Goal: Task Accomplishment & Management: Complete application form

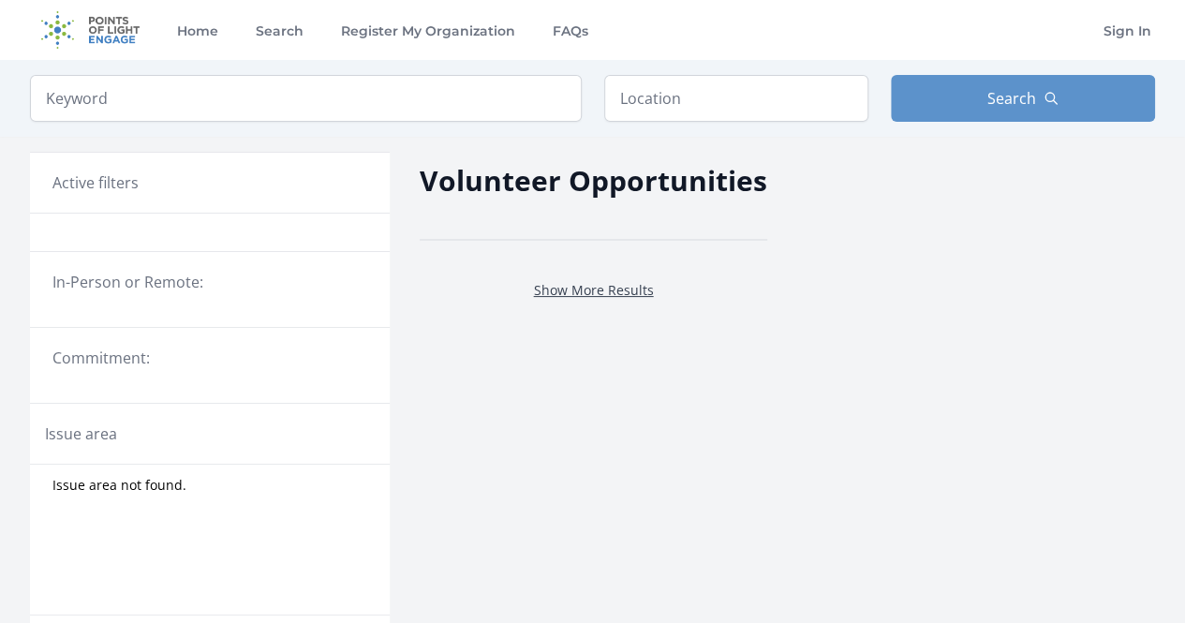
click at [559, 286] on link "Show More Results" at bounding box center [594, 290] width 120 height 18
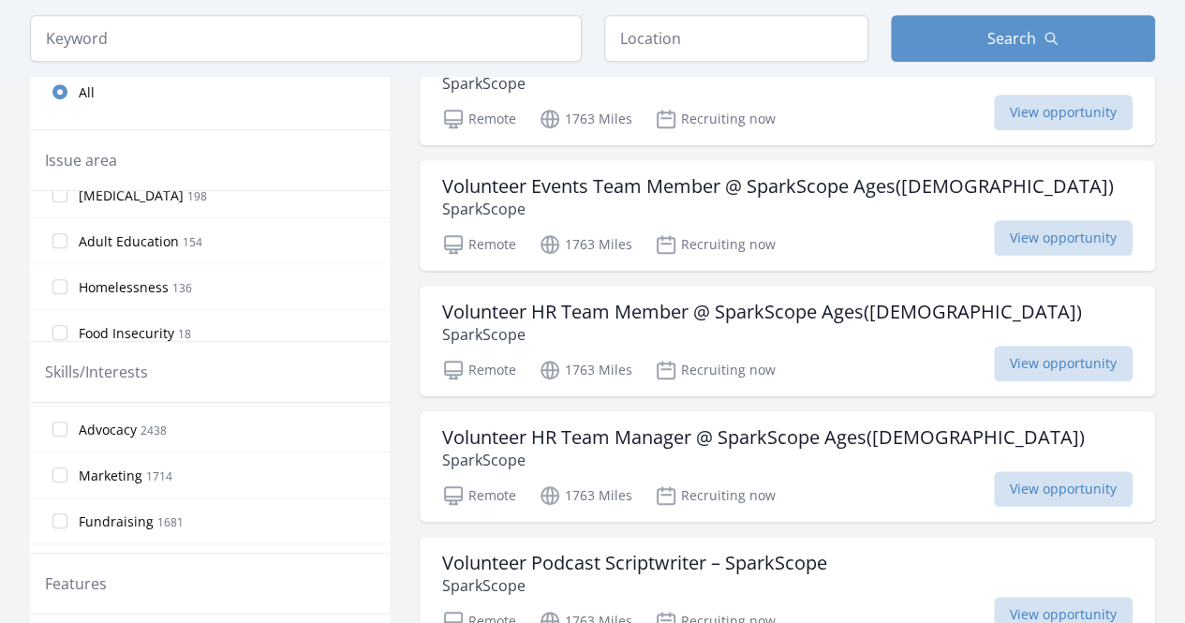
scroll to position [135, 0]
click at [61, 468] on input "Marketing 1714" at bounding box center [59, 474] width 15 height 15
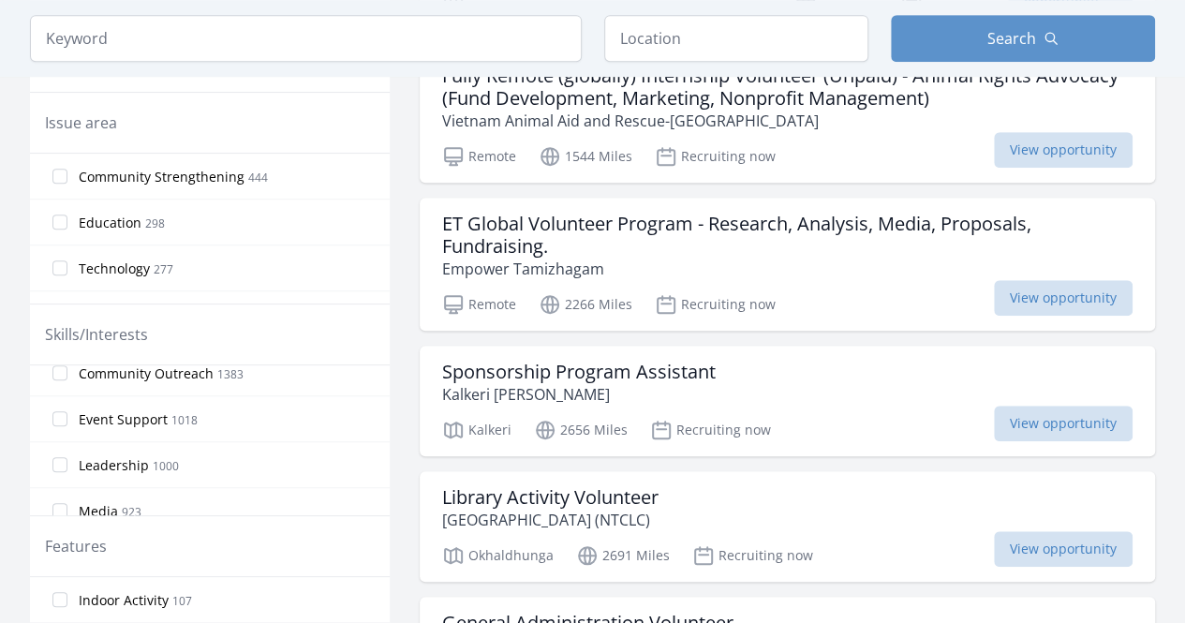
scroll to position [384, 0]
click at [61, 460] on input "Leadership 1000" at bounding box center [59, 462] width 15 height 15
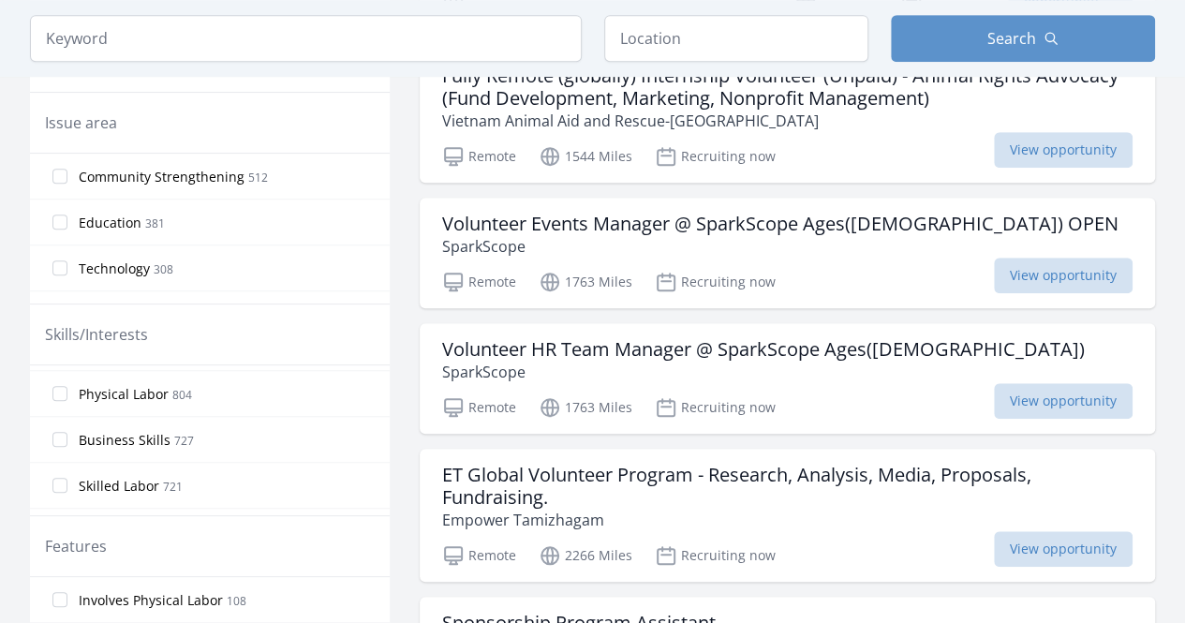
scroll to position [641, 0]
click at [61, 428] on input "Business Skills 727" at bounding box center [59, 435] width 15 height 15
click at [56, 441] on input "Research 119" at bounding box center [59, 448] width 15 height 15
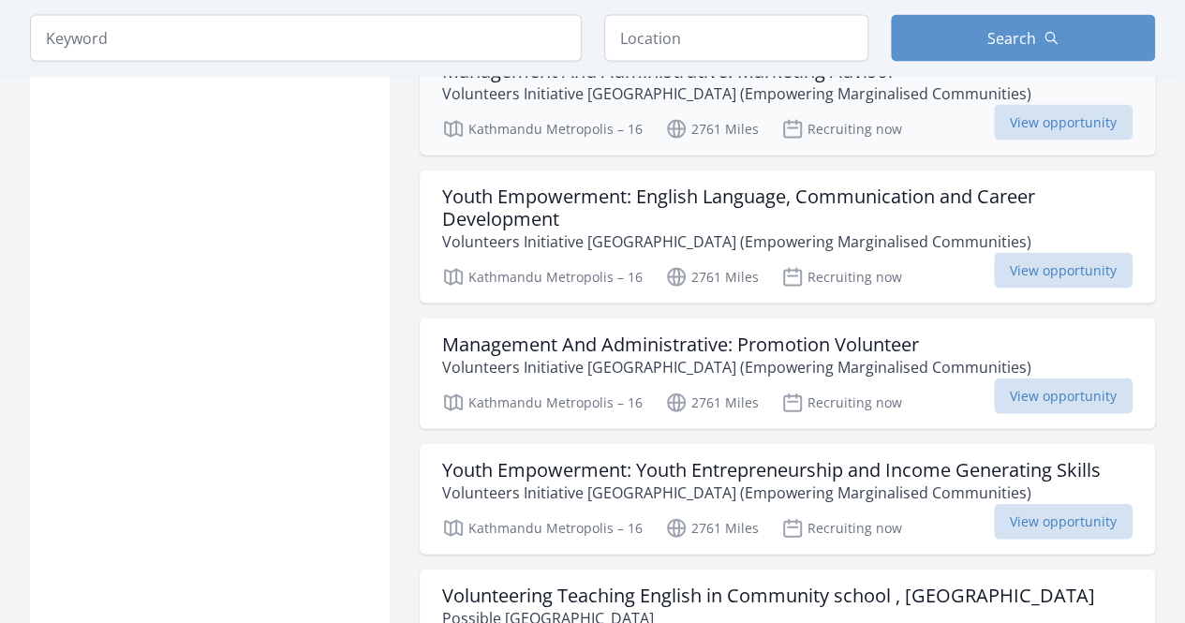
scroll to position [1843, 0]
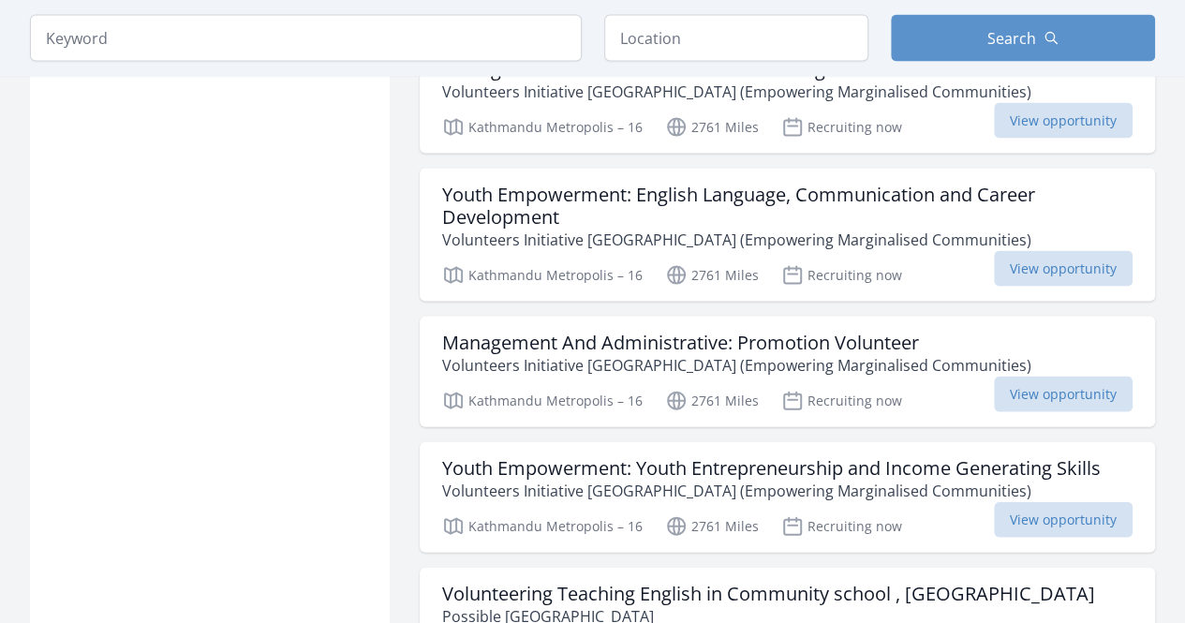
drag, startPoint x: 577, startPoint y: 425, endPoint x: 1165, endPoint y: 252, distance: 612.6
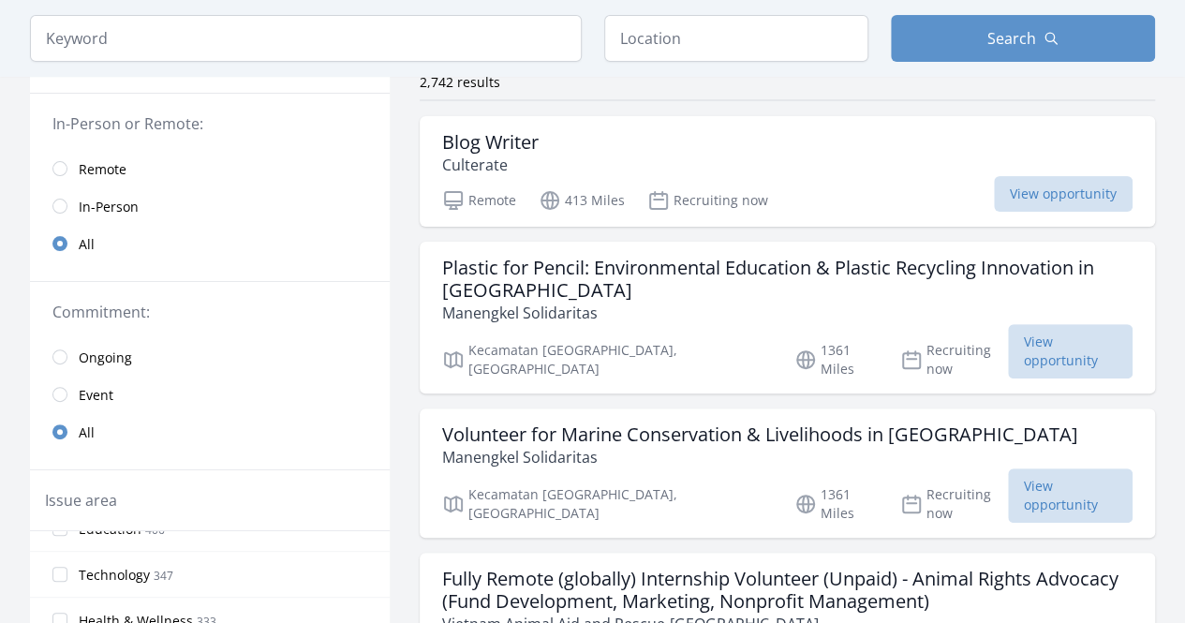
scroll to position [0, 0]
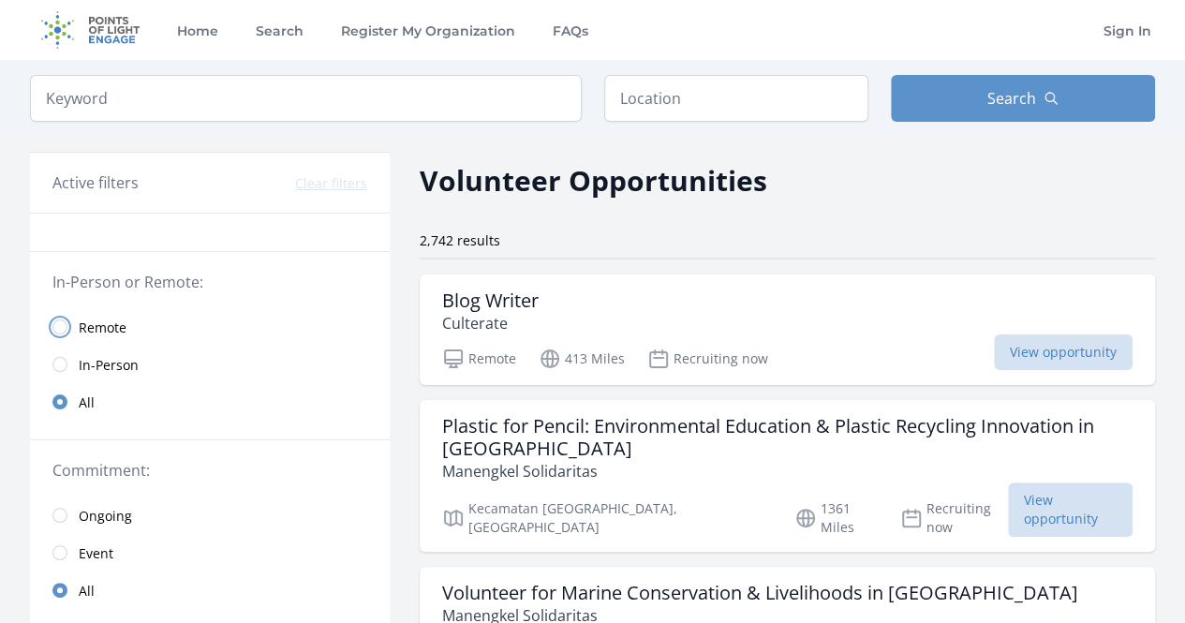
click at [59, 331] on input "radio" at bounding box center [59, 327] width 15 height 15
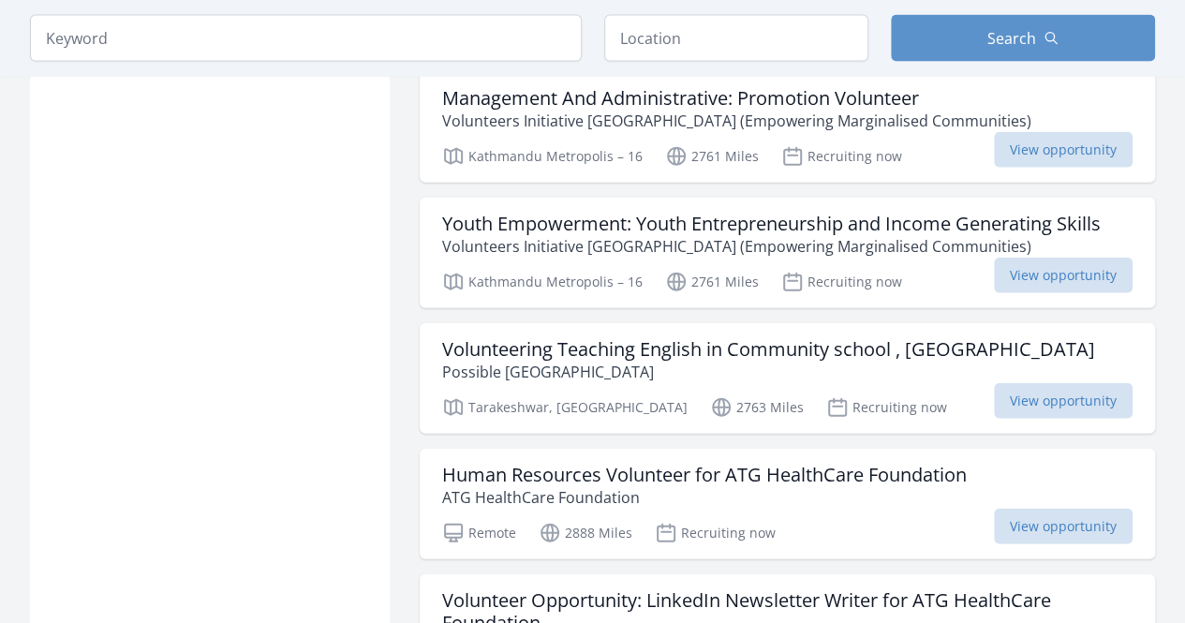
scroll to position [2152, 0]
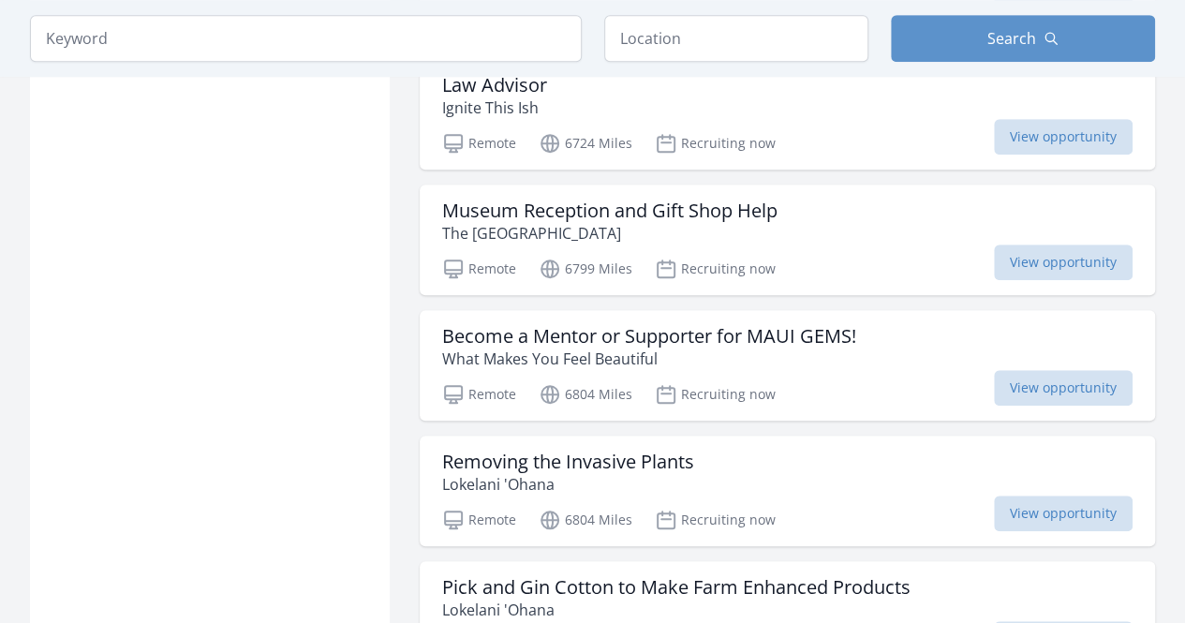
scroll to position [4116, 0]
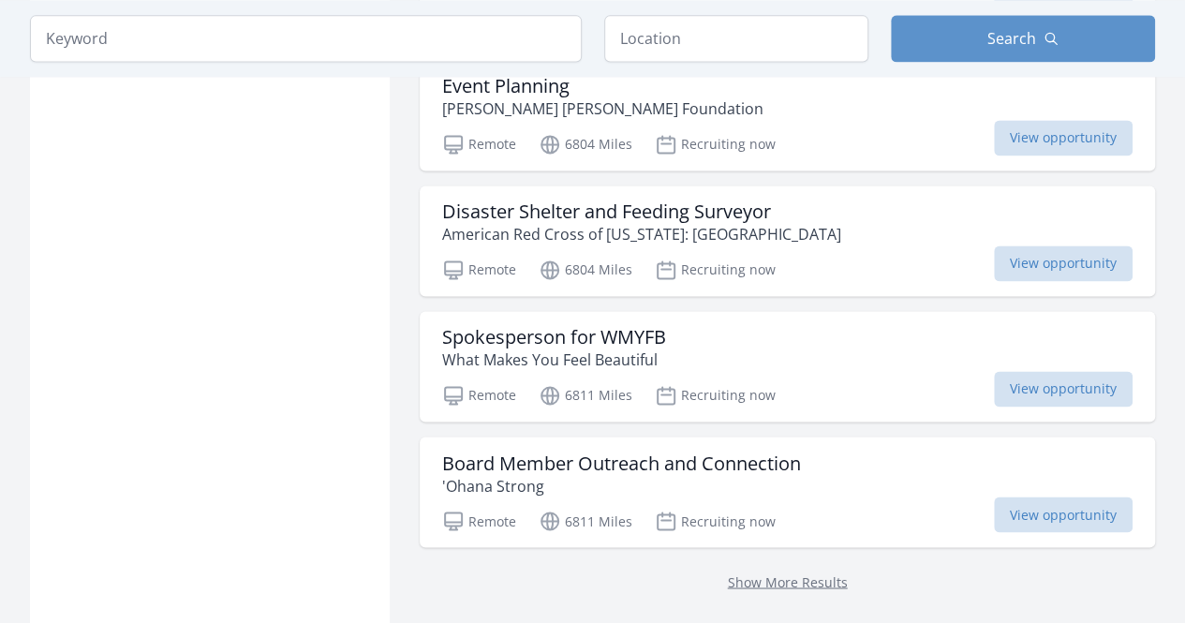
scroll to position [4964, 0]
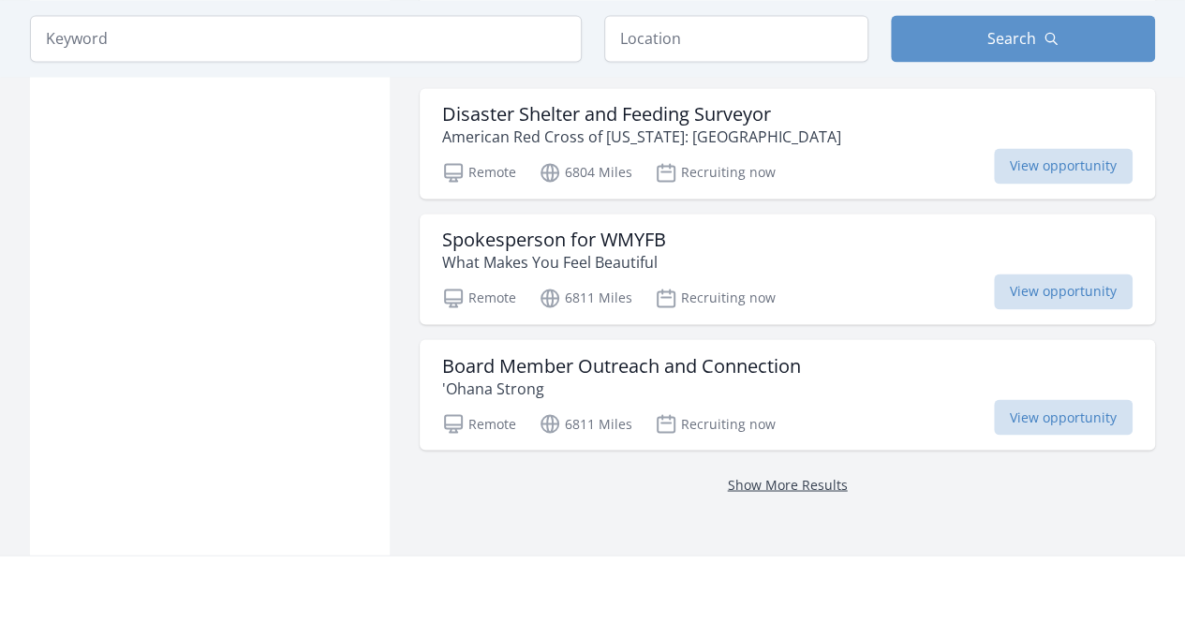
click at [771, 475] on link "Show More Results" at bounding box center [788, 484] width 120 height 18
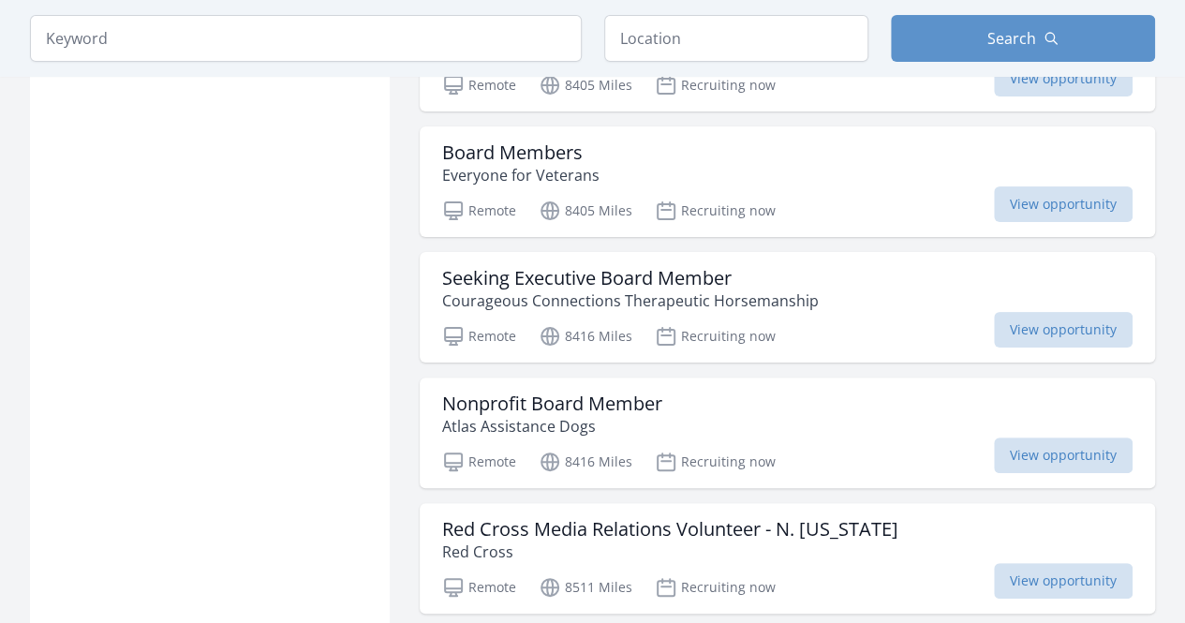
scroll to position [7186, 0]
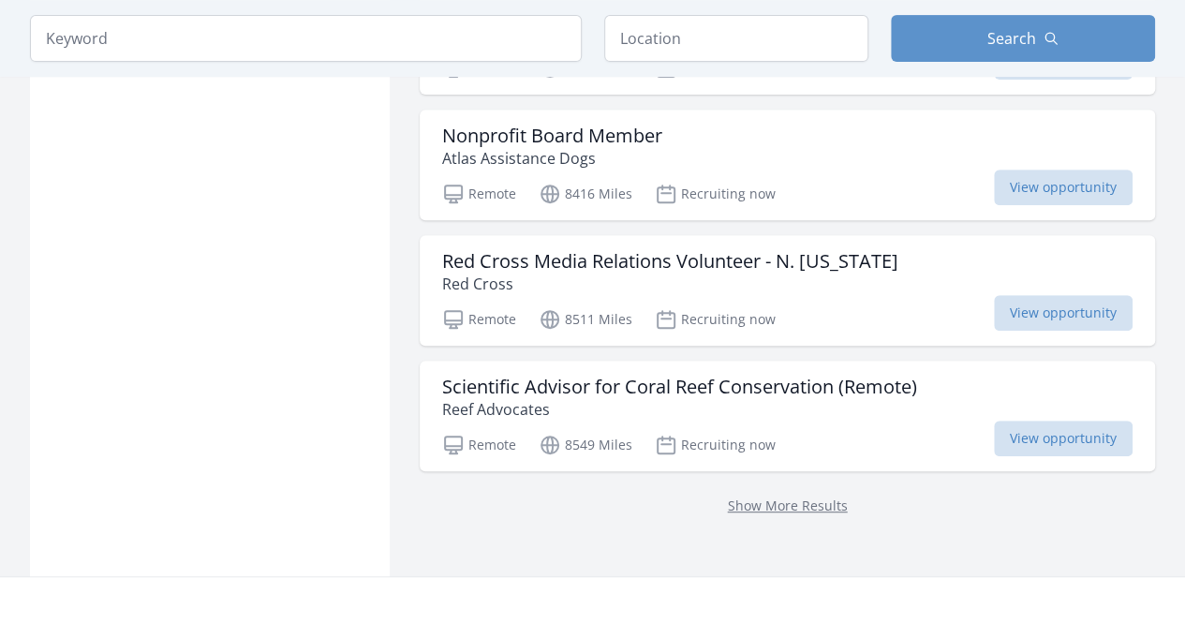
scroll to position [7468, 0]
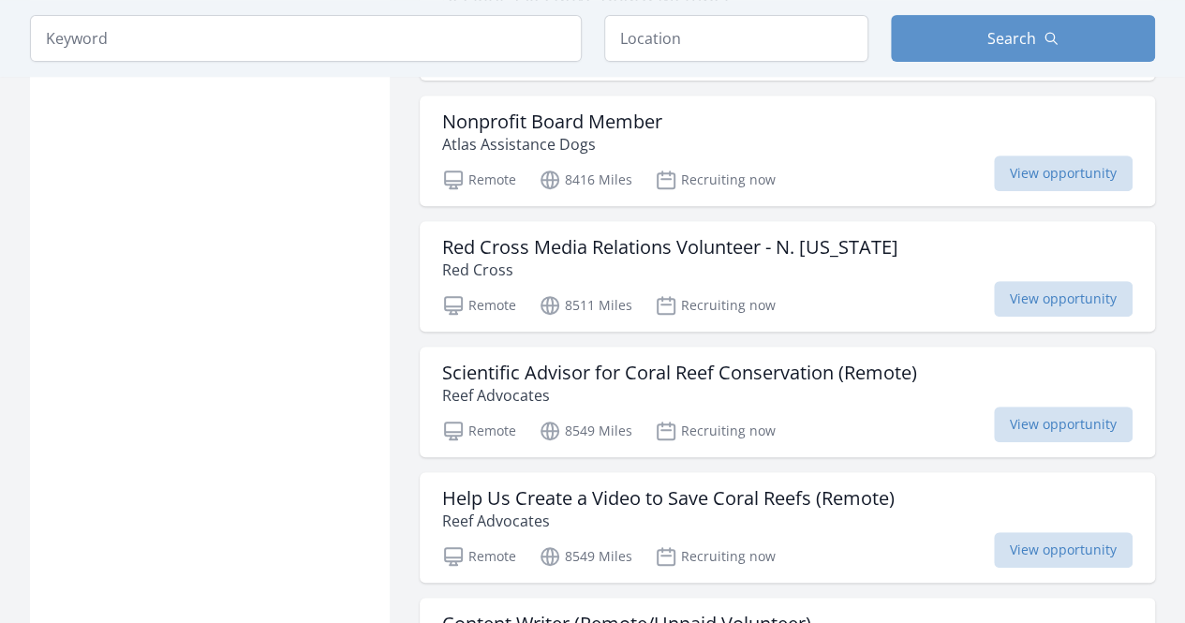
click at [801, 487] on h3 "Help Us Create a Video to Save Coral Reefs (Remote)" at bounding box center [668, 498] width 453 height 22
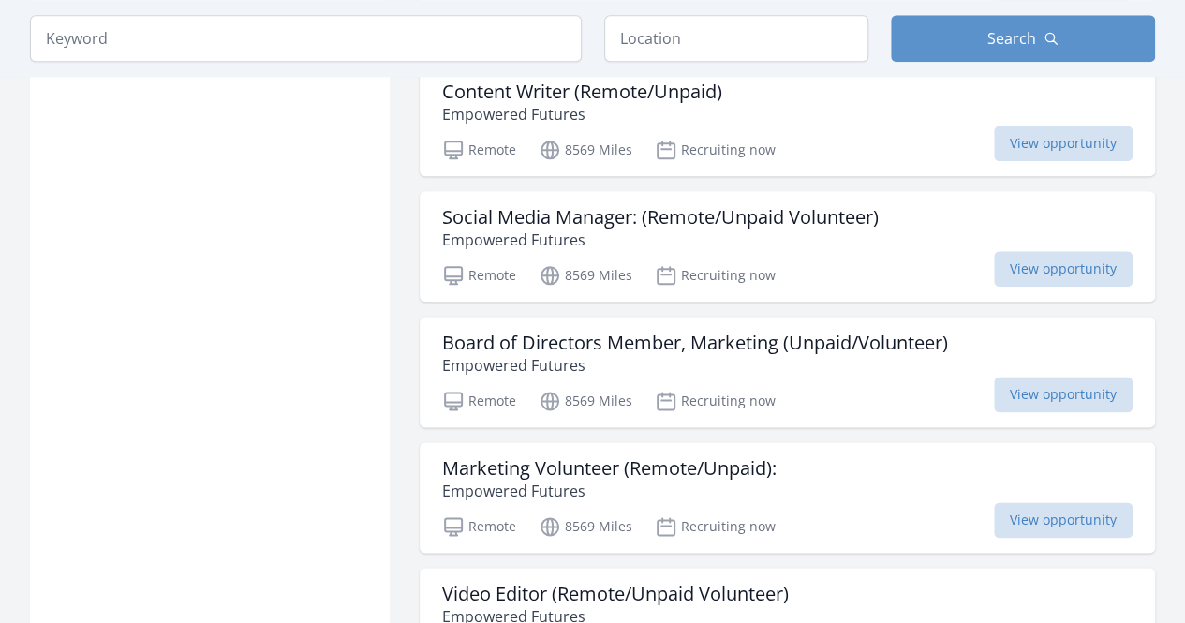
scroll to position [8127, 0]
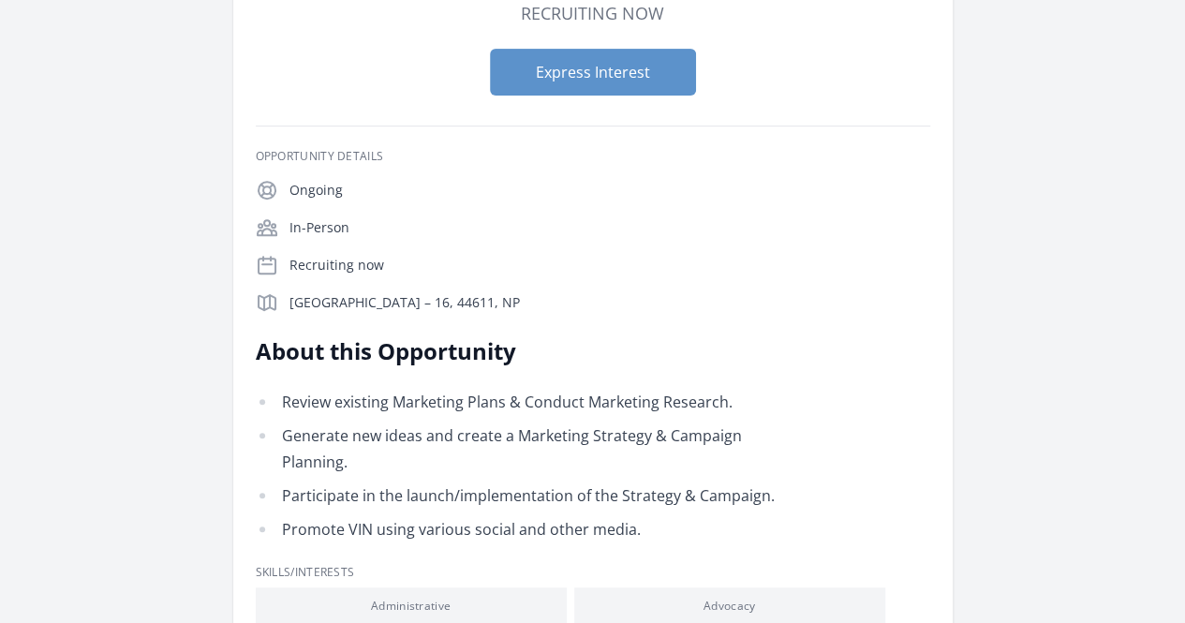
scroll to position [303, 0]
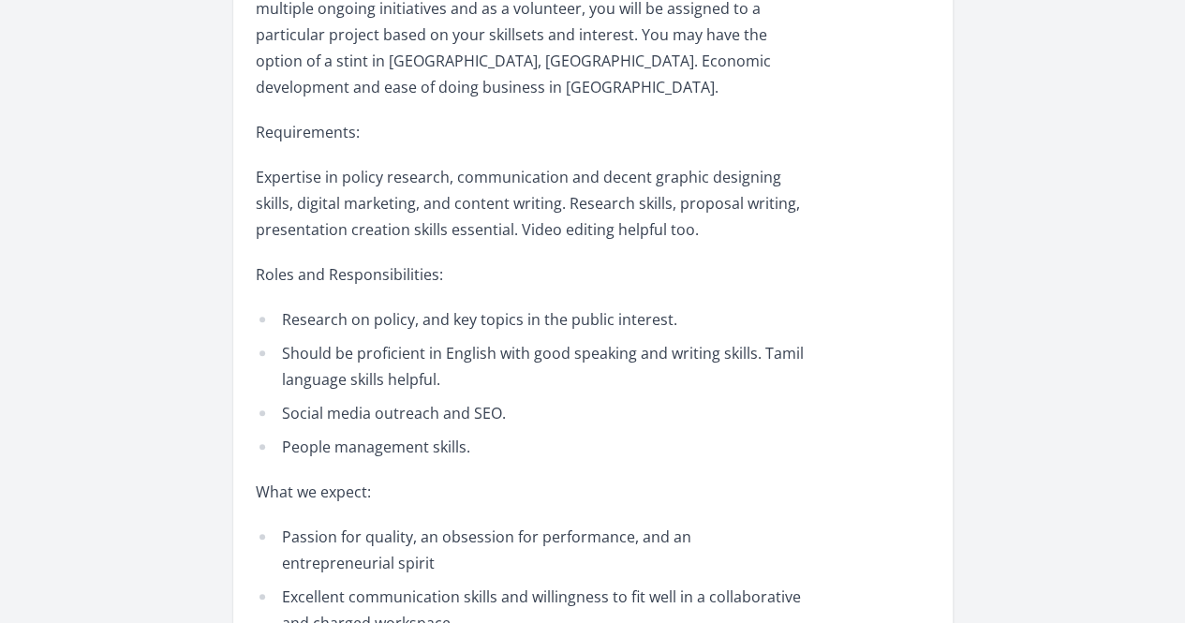
scroll to position [977, 0]
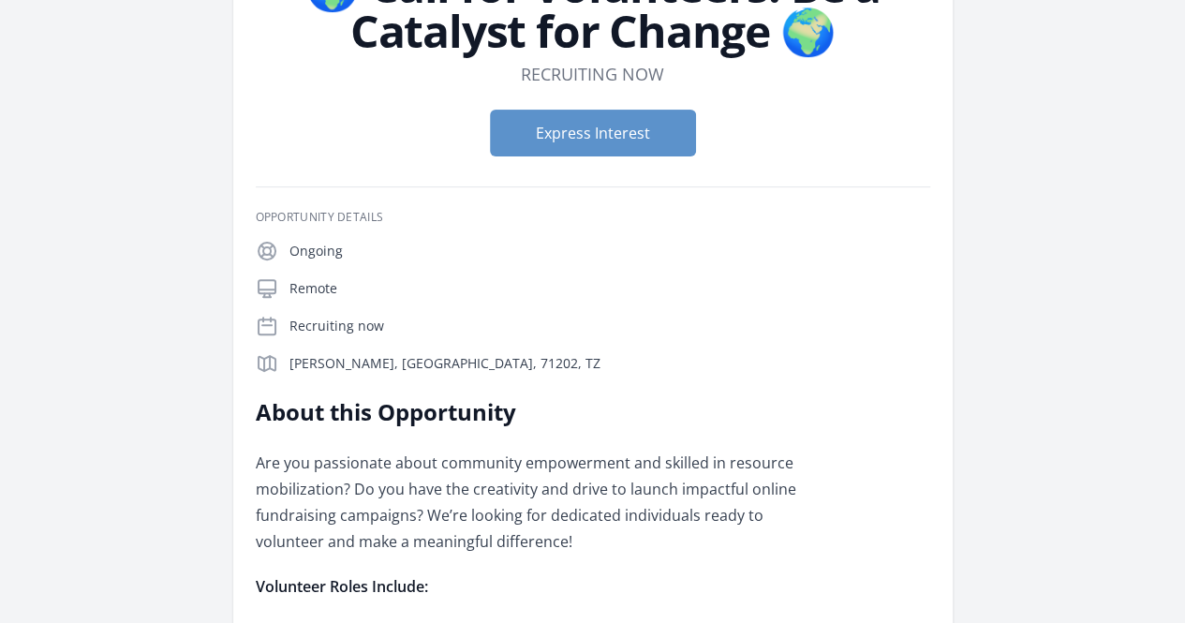
scroll to position [180, 0]
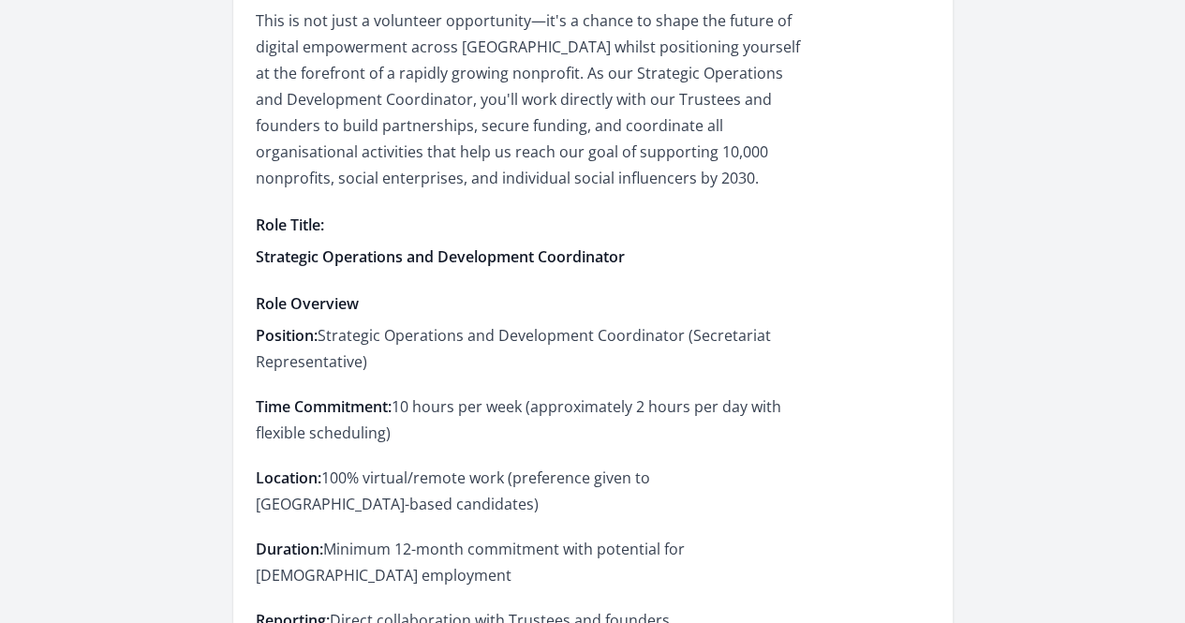
scroll to position [968, 0]
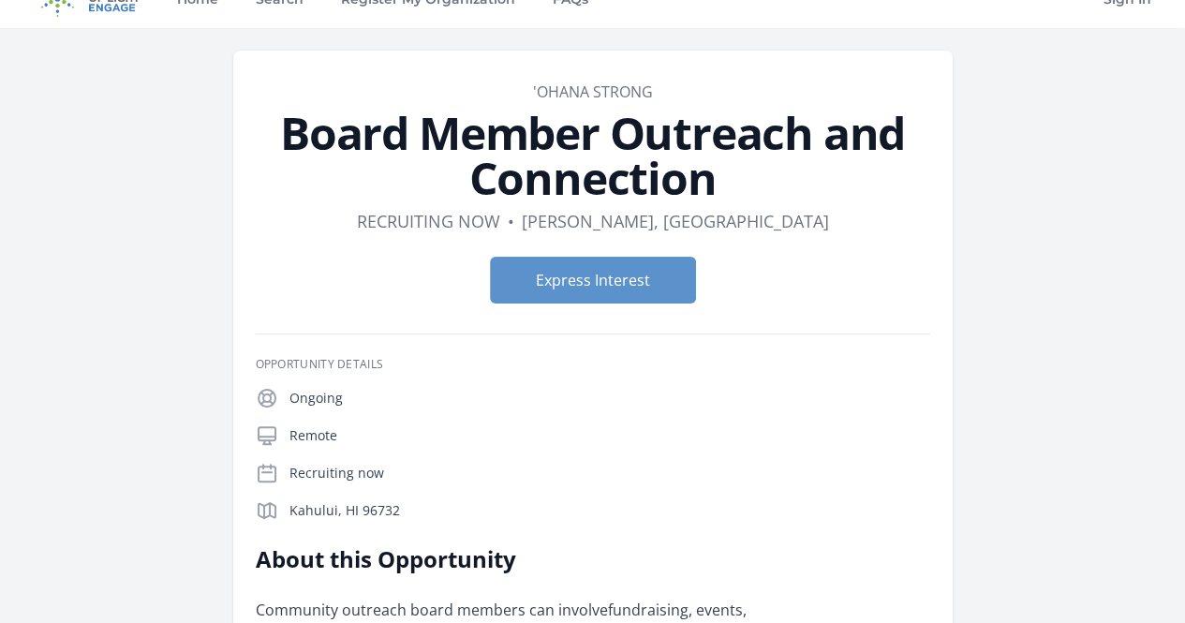
scroll to position [31, 0]
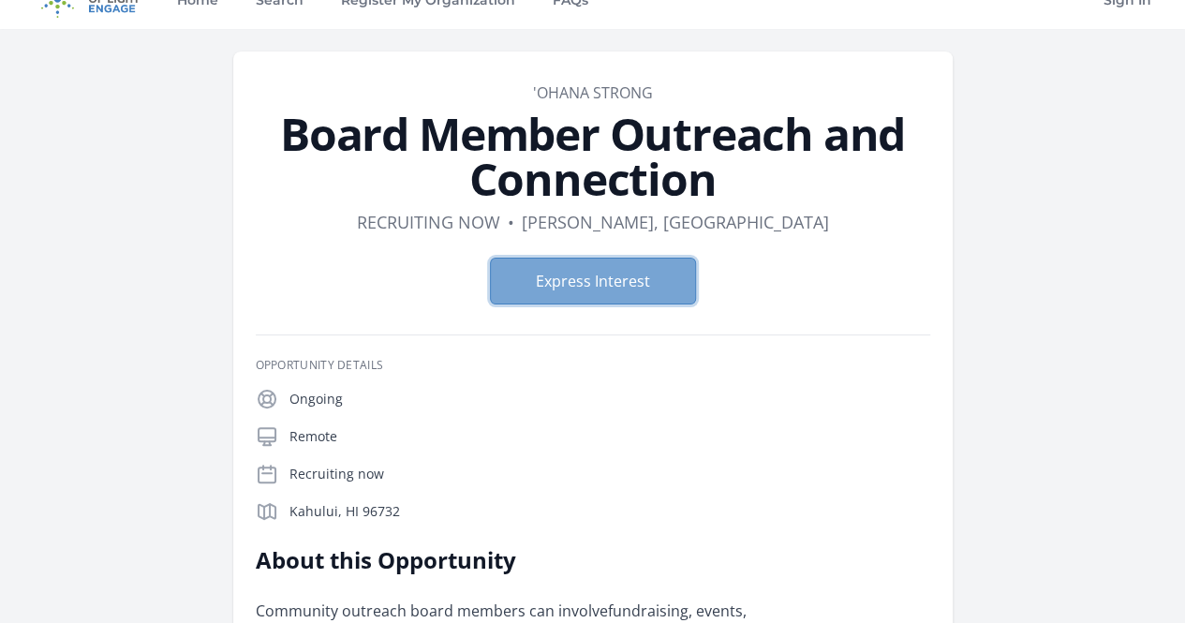
click at [630, 258] on button "Express Interest" at bounding box center [593, 281] width 206 height 47
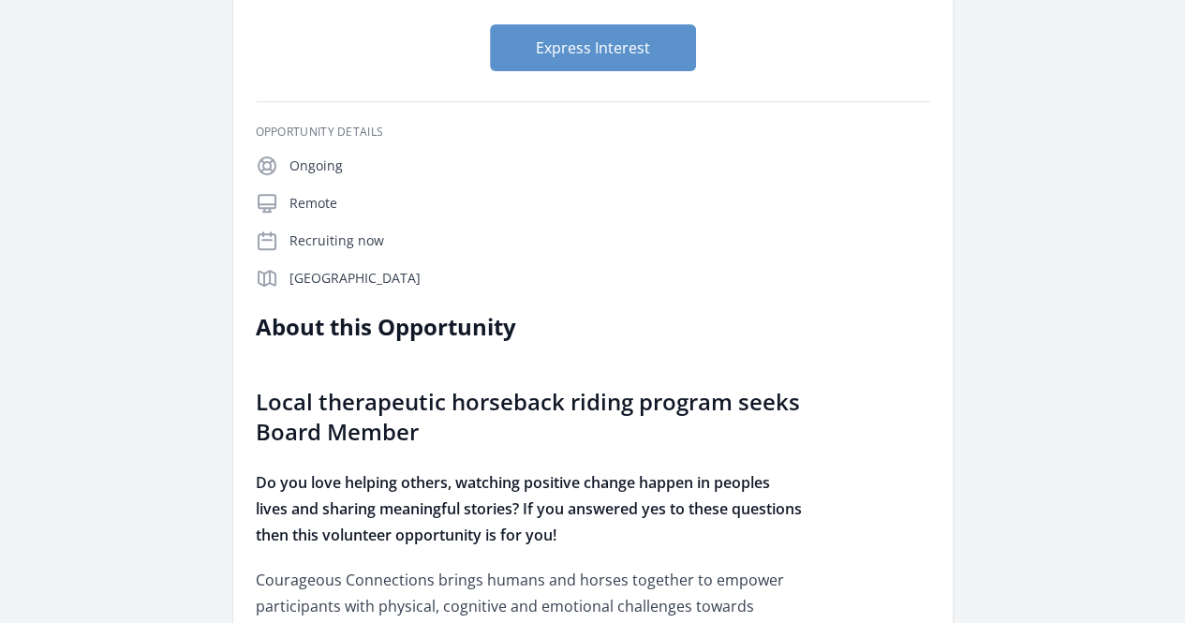
scroll to position [28, 0]
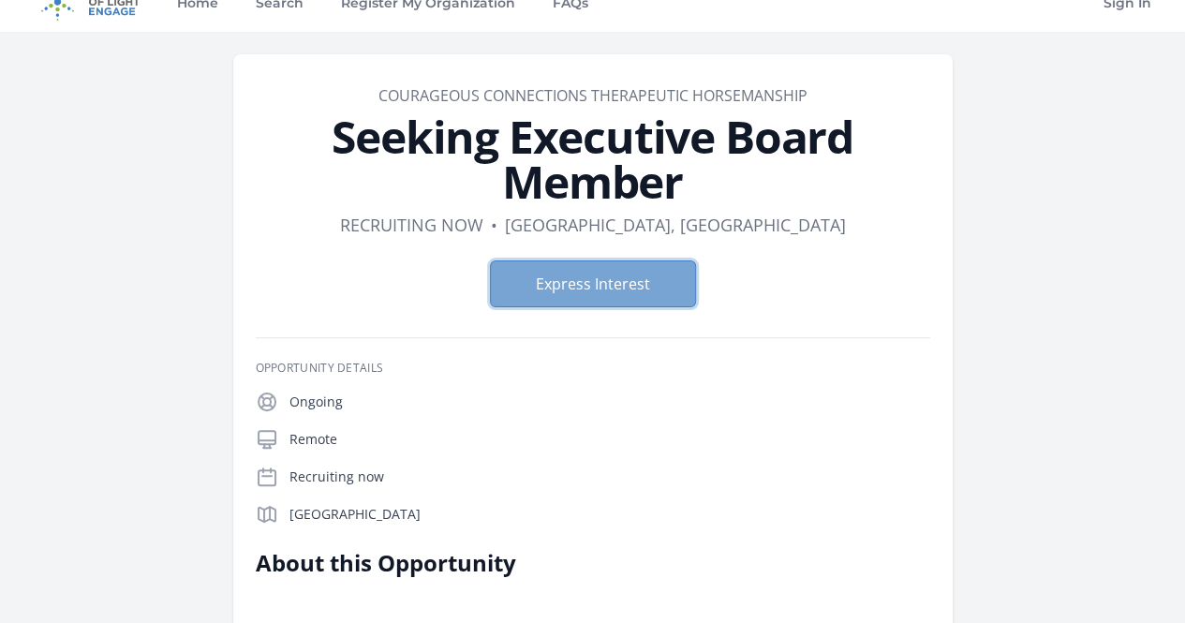
click at [602, 261] on button "Express Interest" at bounding box center [593, 284] width 206 height 47
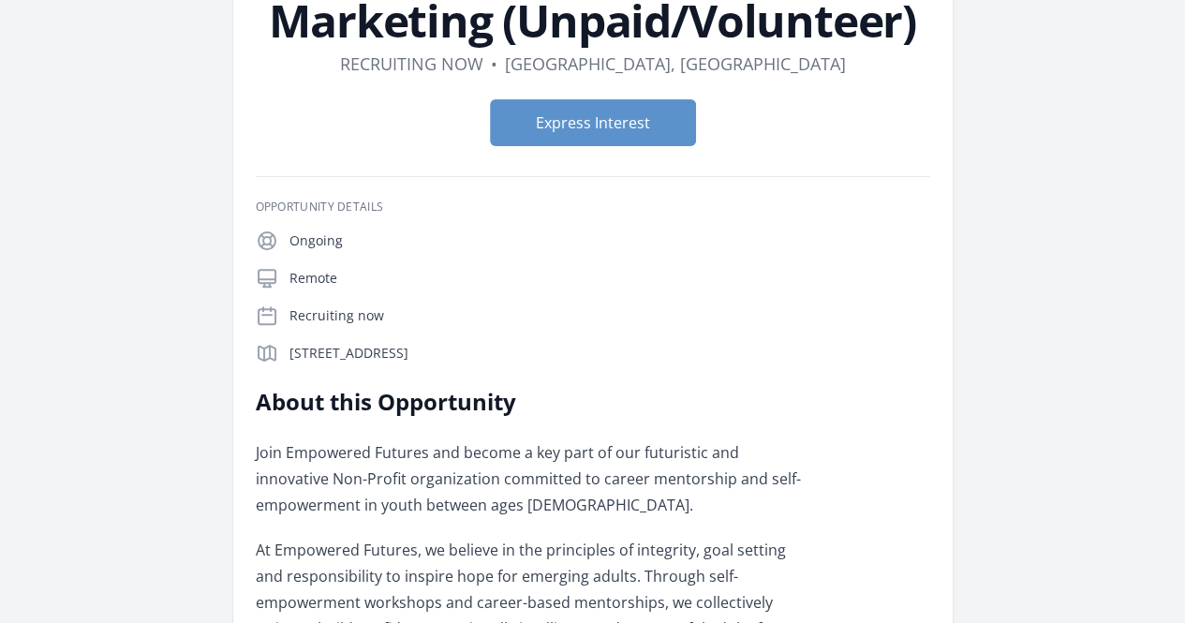
scroll to position [208, 0]
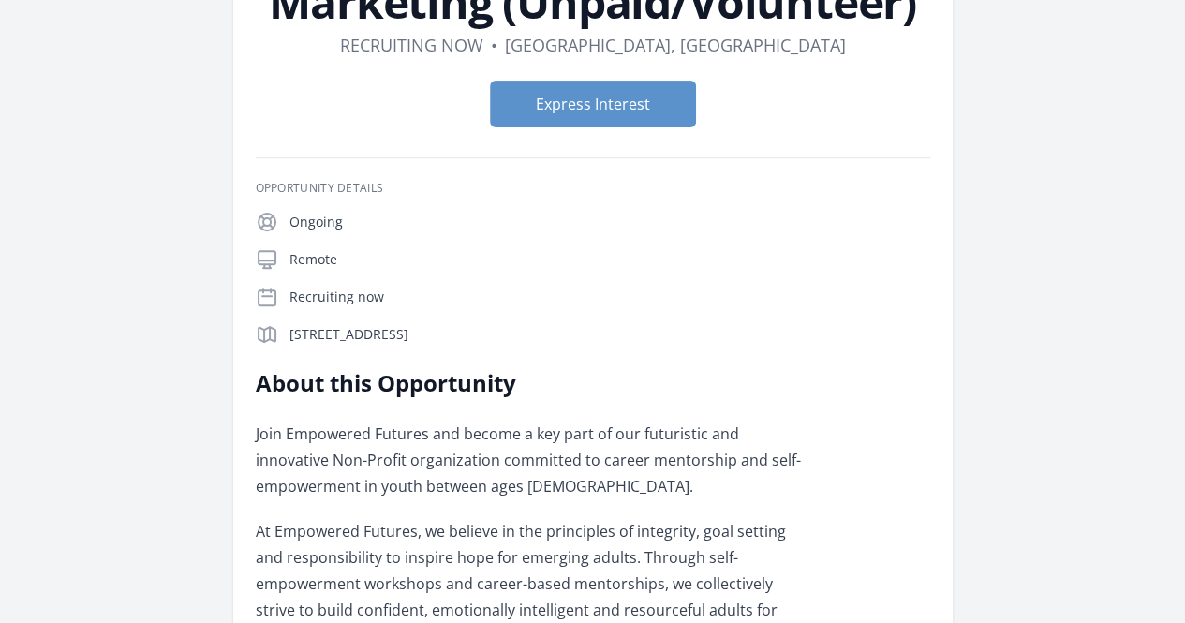
drag, startPoint x: 270, startPoint y: 340, endPoint x: 335, endPoint y: 347, distance: 65.9
click at [335, 344] on p "330 5th Ave SW, Calgary, AB T2P" at bounding box center [610, 334] width 641 height 19
copy p "Calgary, AB"
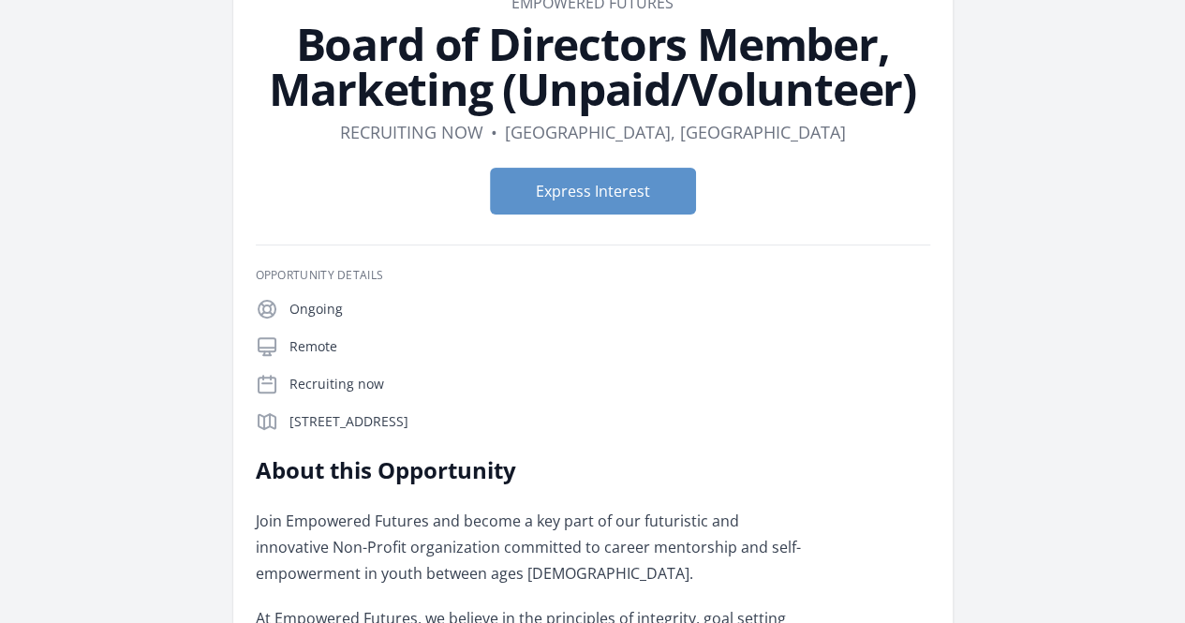
scroll to position [108, 0]
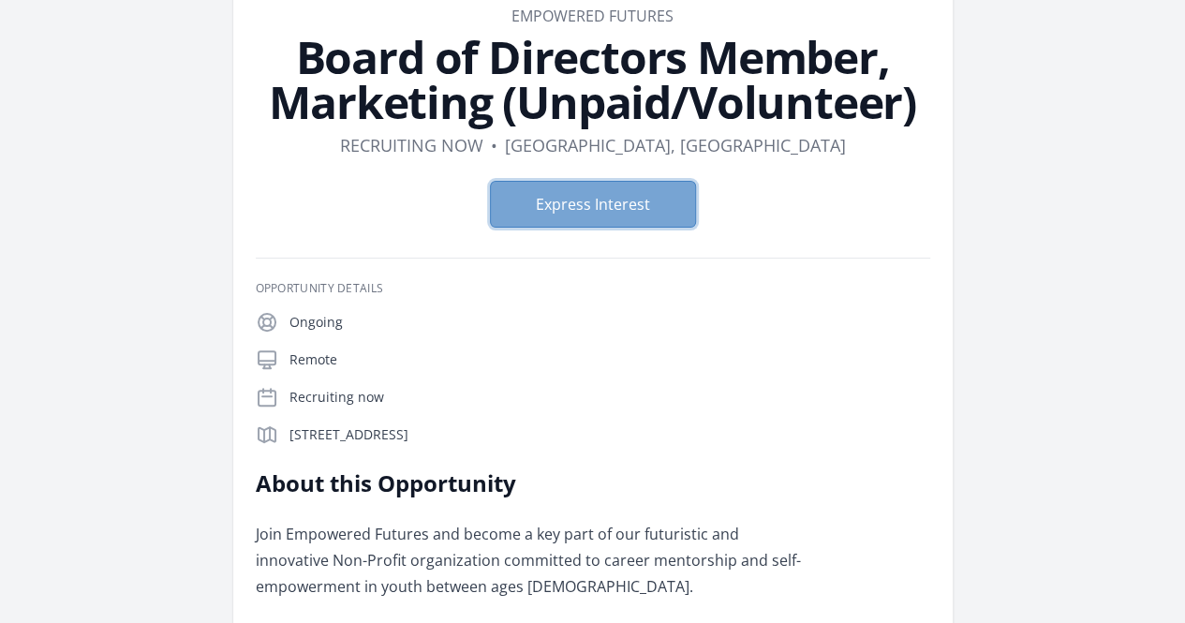
click at [640, 203] on button "Express Interest" at bounding box center [593, 204] width 206 height 47
